Goal: Task Accomplishment & Management: Manage account settings

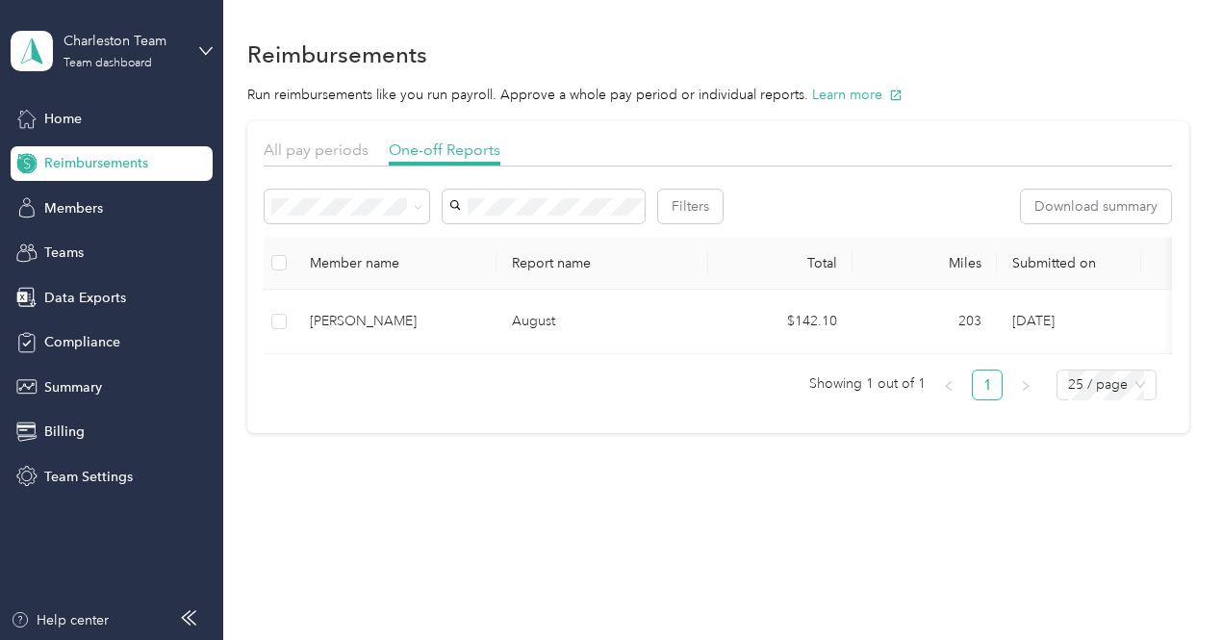
scroll to position [5, 0]
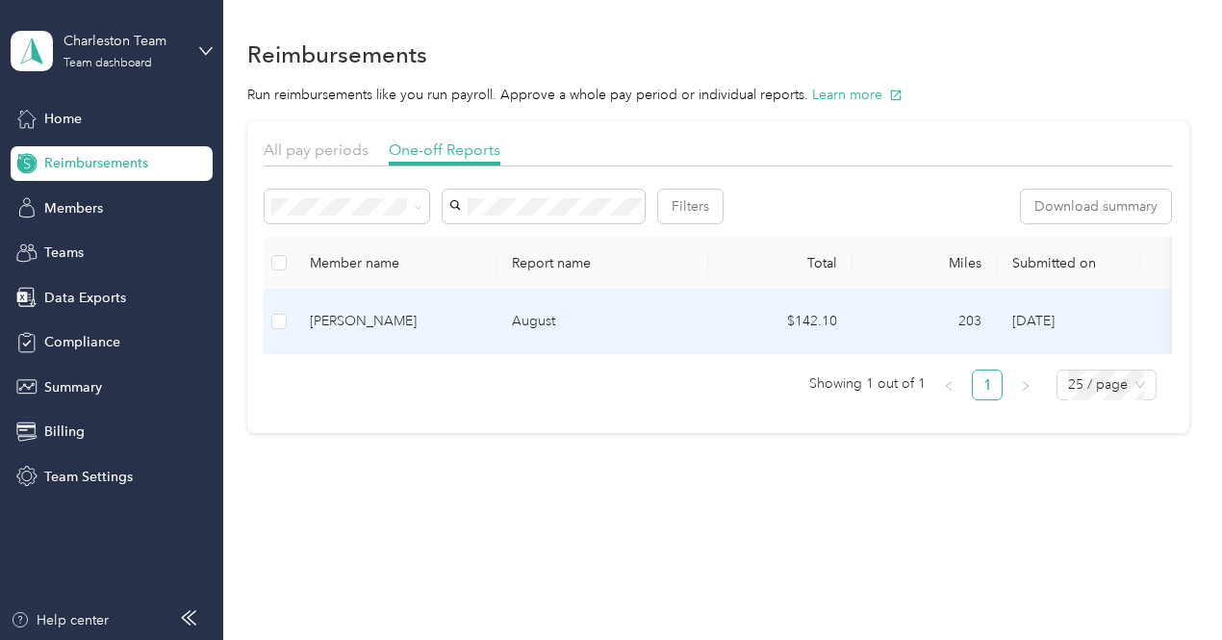
click at [526, 311] on p "August" at bounding box center [602, 321] width 181 height 21
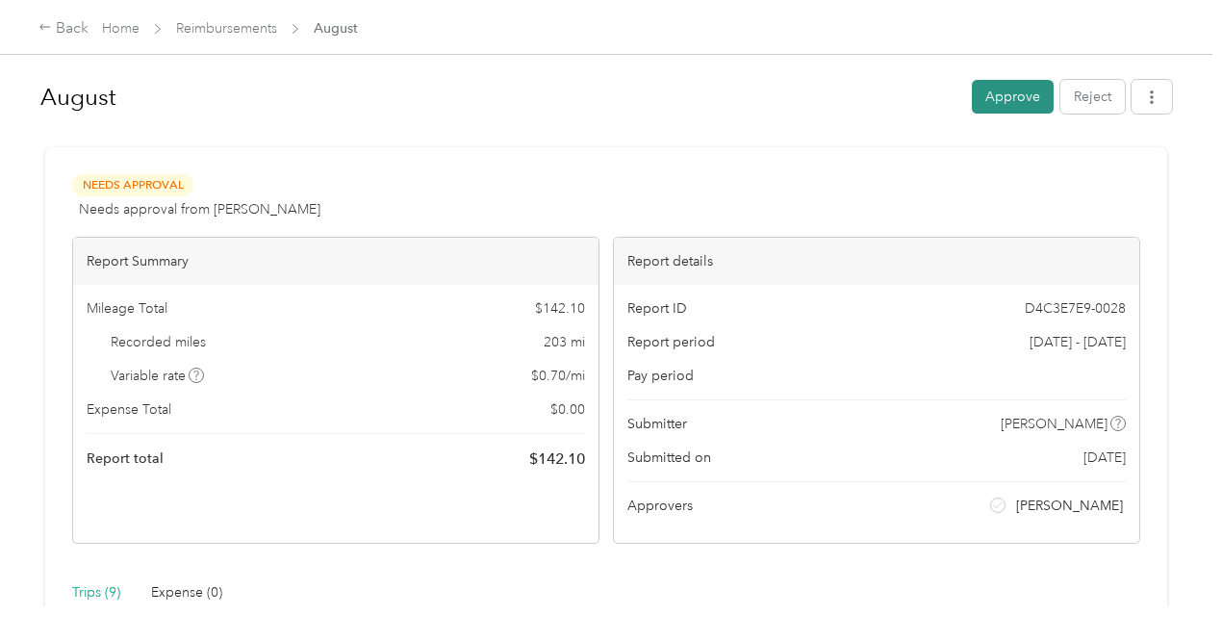
click at [1028, 95] on button "Approve" at bounding box center [1013, 97] width 82 height 34
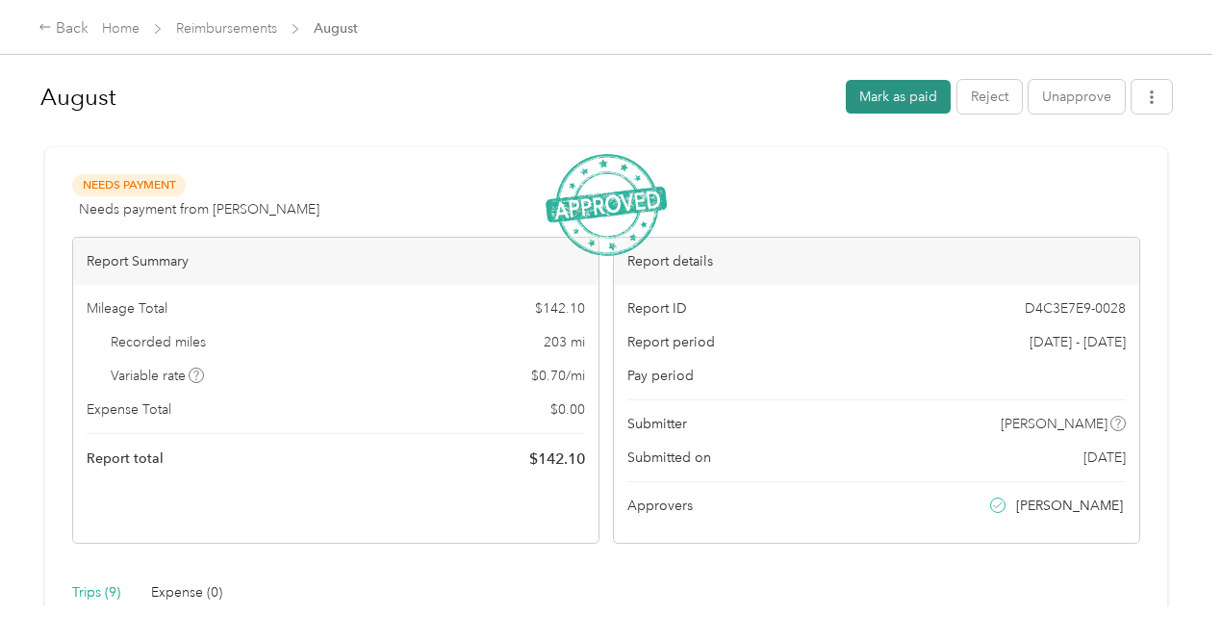
click at [906, 95] on button "Mark as paid" at bounding box center [898, 97] width 105 height 34
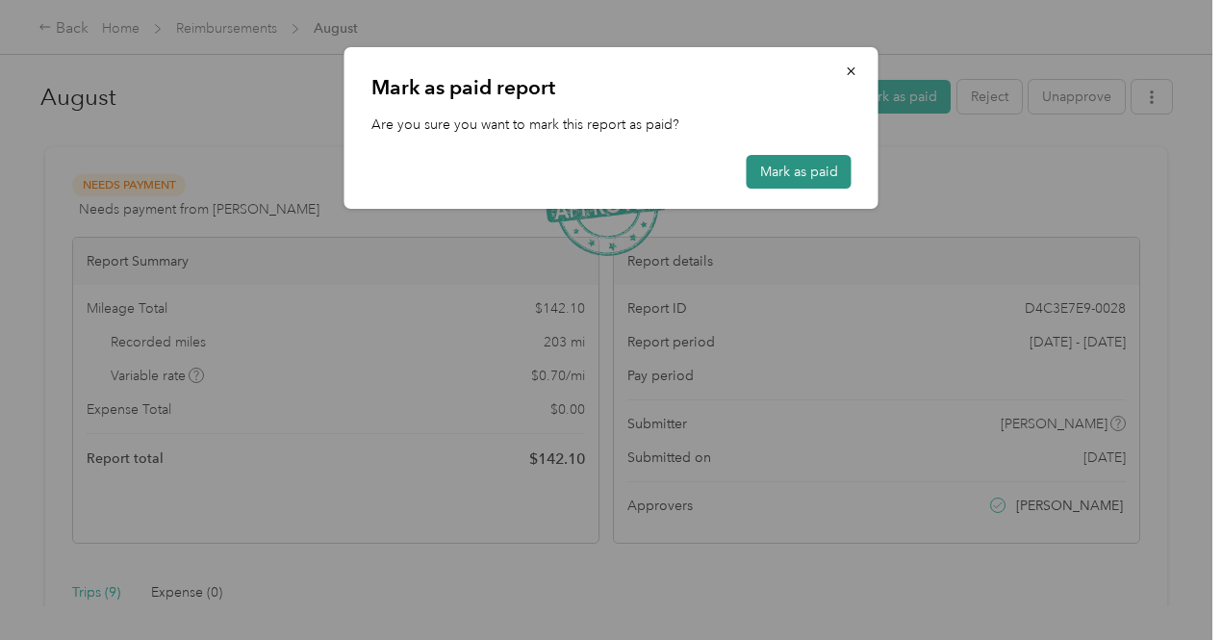
click at [806, 157] on button "Mark as paid" at bounding box center [799, 172] width 105 height 34
click at [808, 163] on button "Mark as paid" at bounding box center [789, 172] width 125 height 34
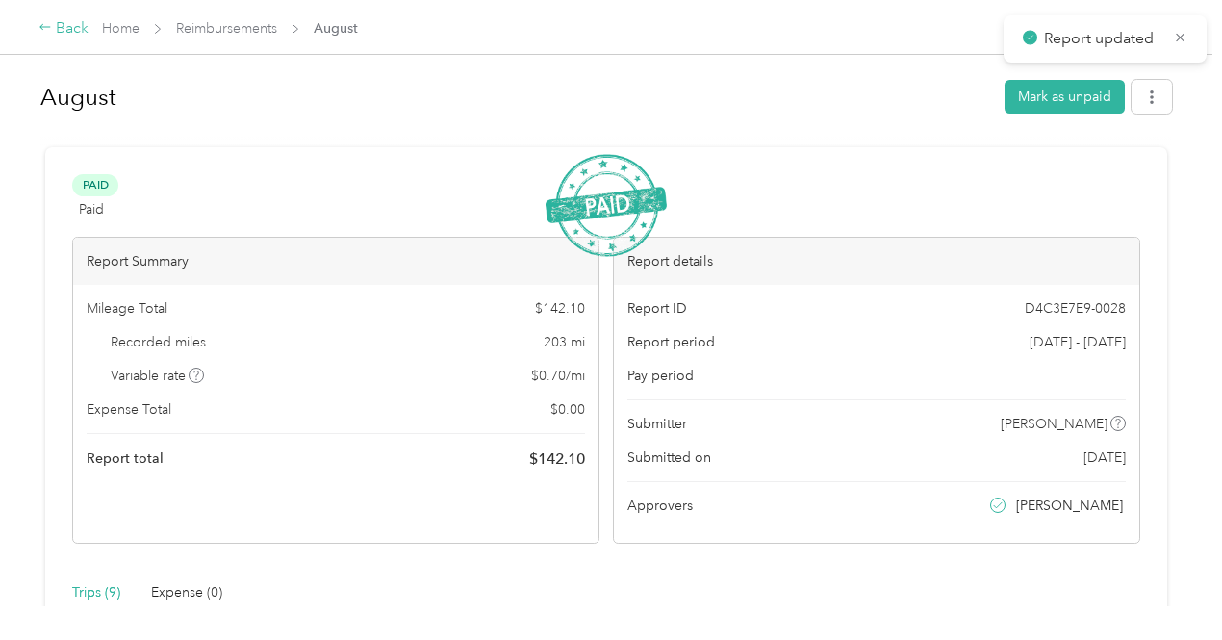
click at [84, 18] on div "Back" at bounding box center [63, 28] width 50 height 23
